Goal: Learn about a topic

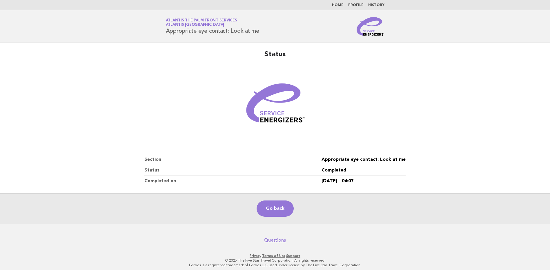
click at [278, 211] on link "Go back" at bounding box center [275, 209] width 37 height 16
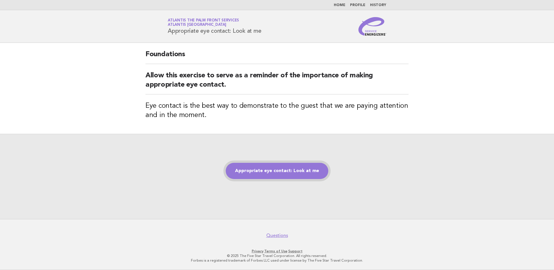
click at [280, 169] on link "Appropriate eye contact: Look at me" at bounding box center [277, 171] width 103 height 16
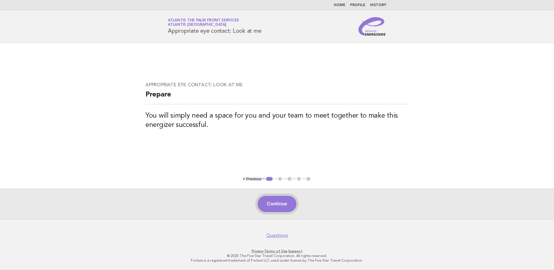
click at [277, 203] on button "Continue" at bounding box center [277, 204] width 39 height 16
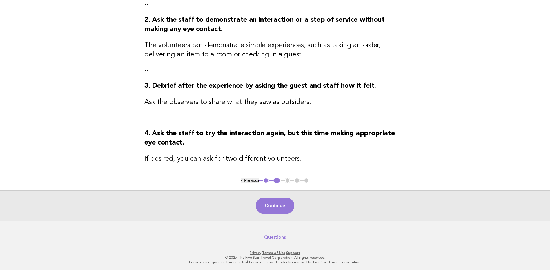
scroll to position [108, 0]
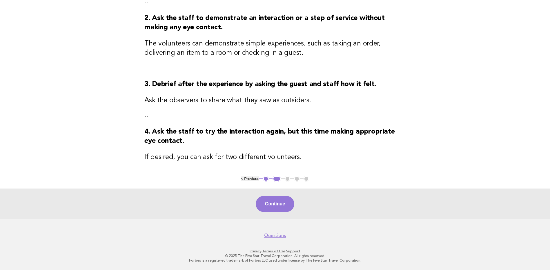
click at [284, 208] on button "Continue" at bounding box center [275, 204] width 39 height 16
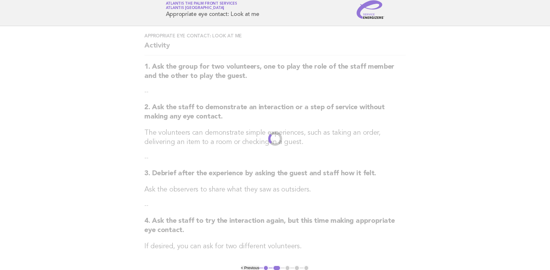
scroll to position [0, 0]
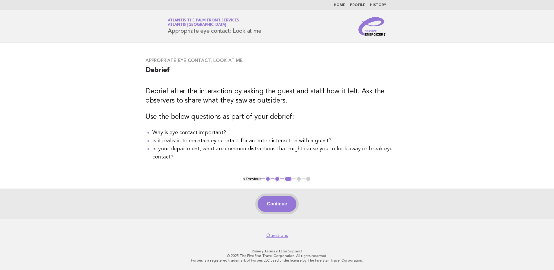
click at [277, 204] on button "Continue" at bounding box center [277, 204] width 39 height 16
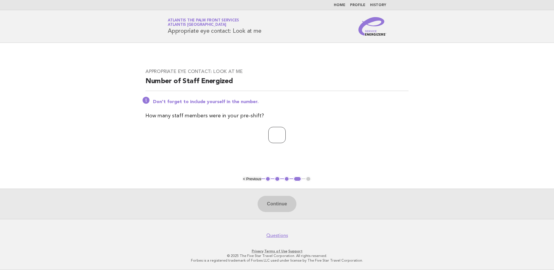
click at [270, 136] on input "number" at bounding box center [276, 135] width 17 height 16
type input "**"
click at [267, 201] on button "Continue" at bounding box center [277, 204] width 39 height 16
